Goal: Task Accomplishment & Management: Complete application form

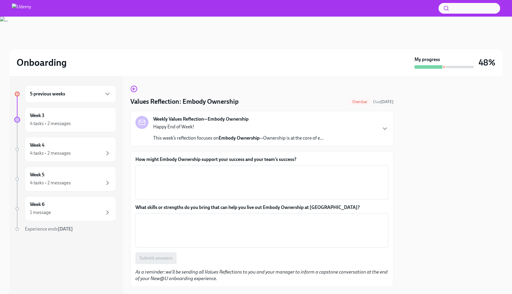
scroll to position [31, 0]
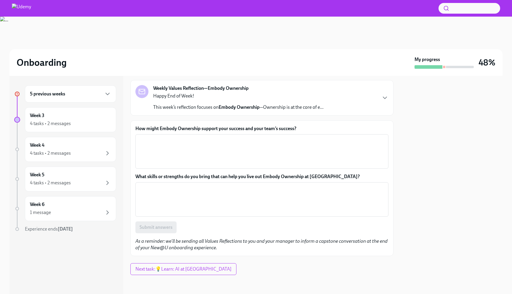
click at [382, 94] on div "Weekly Values Reflection—Embody Ownership Happy End of Week! This week’s reflec…" at bounding box center [261, 97] width 253 height 25
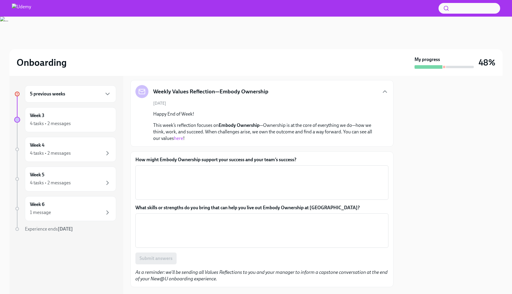
click at [179, 139] on link "here" at bounding box center [178, 138] width 9 height 6
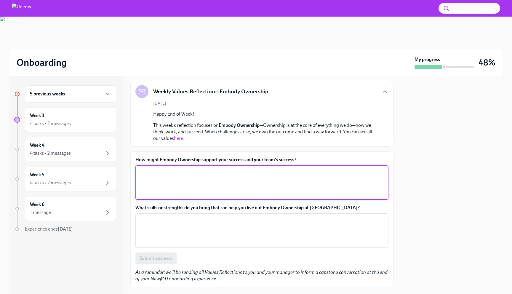
click at [192, 177] on textarea "How might Embody Ownership support your success and your team’s success?" at bounding box center [262, 182] width 246 height 28
click at [154, 172] on textarea "Since evrybody would" at bounding box center [262, 182] width 246 height 28
click at [198, 174] on textarea "Since everybody would" at bounding box center [262, 182] width 246 height 28
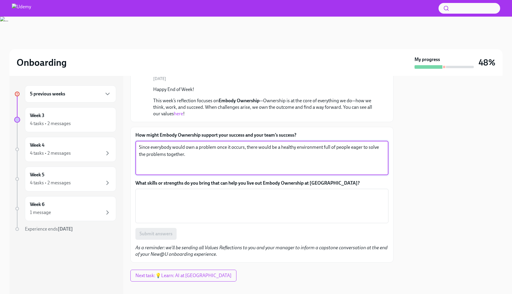
scroll to position [61, 0]
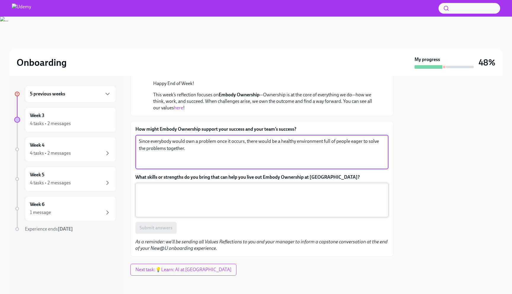
type textarea "Since everybody would own a problem once it occurs, there would be a healthy en…"
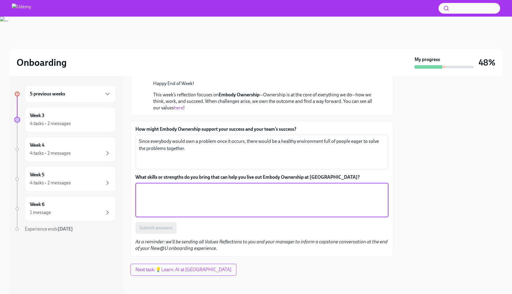
click at [153, 197] on textarea "What skills or strengths do you bring that can help you live out Embody Ownersh…" at bounding box center [262, 200] width 246 height 28
type textarea "I always try to complete the tasks 100% and want to leave no gaps in a task, th…"
click at [159, 226] on span "Submit answers" at bounding box center [156, 228] width 33 height 6
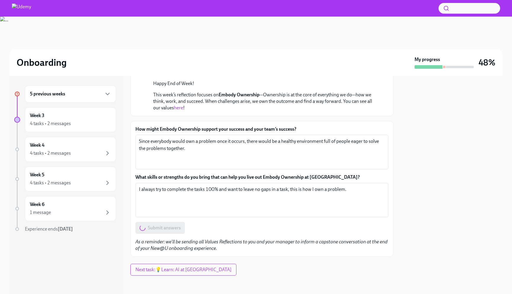
click at [92, 100] on div "5 previous weeks" at bounding box center [70, 93] width 91 height 17
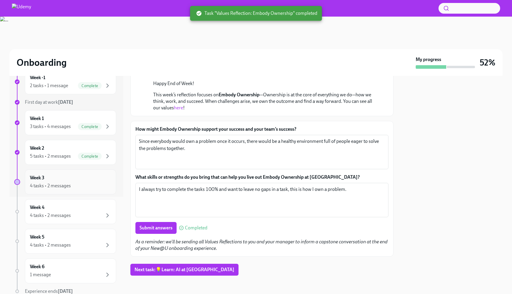
scroll to position [121, 0]
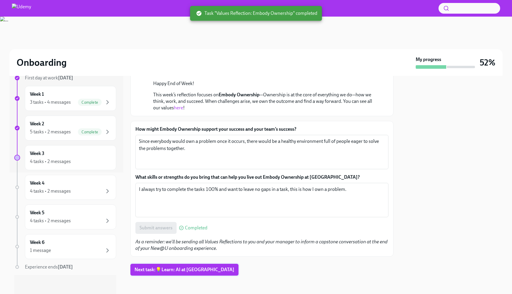
click at [155, 269] on span "Next task : 💡Learn: AI at [GEOGRAPHIC_DATA]" at bounding box center [184, 270] width 100 height 6
